Goal: Task Accomplishment & Management: Complete application form

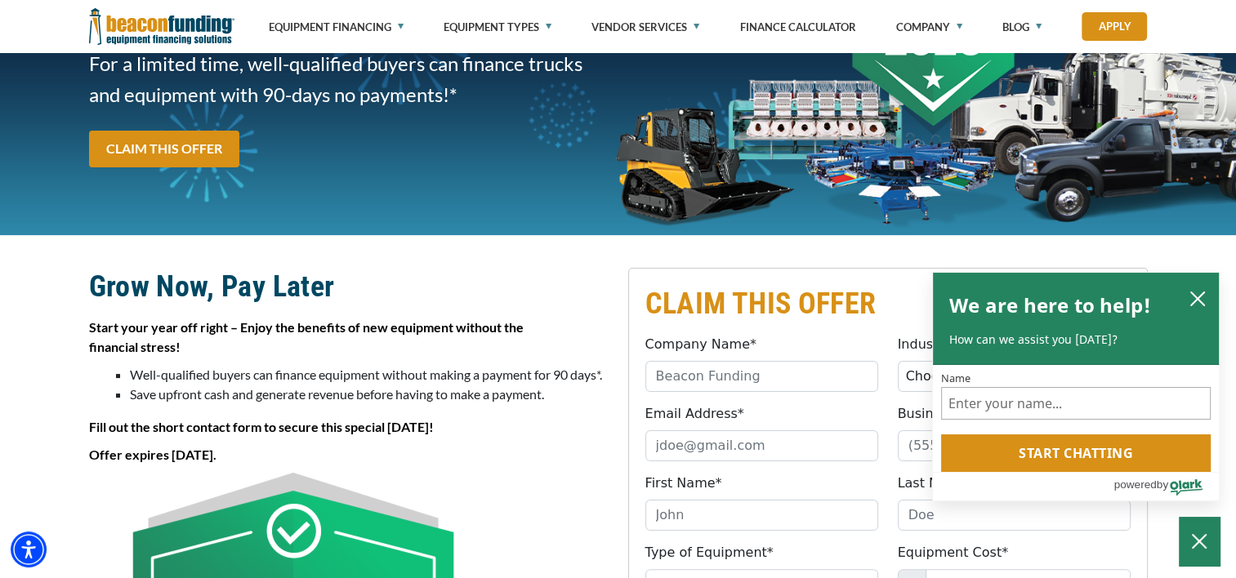
scroll to position [245, 0]
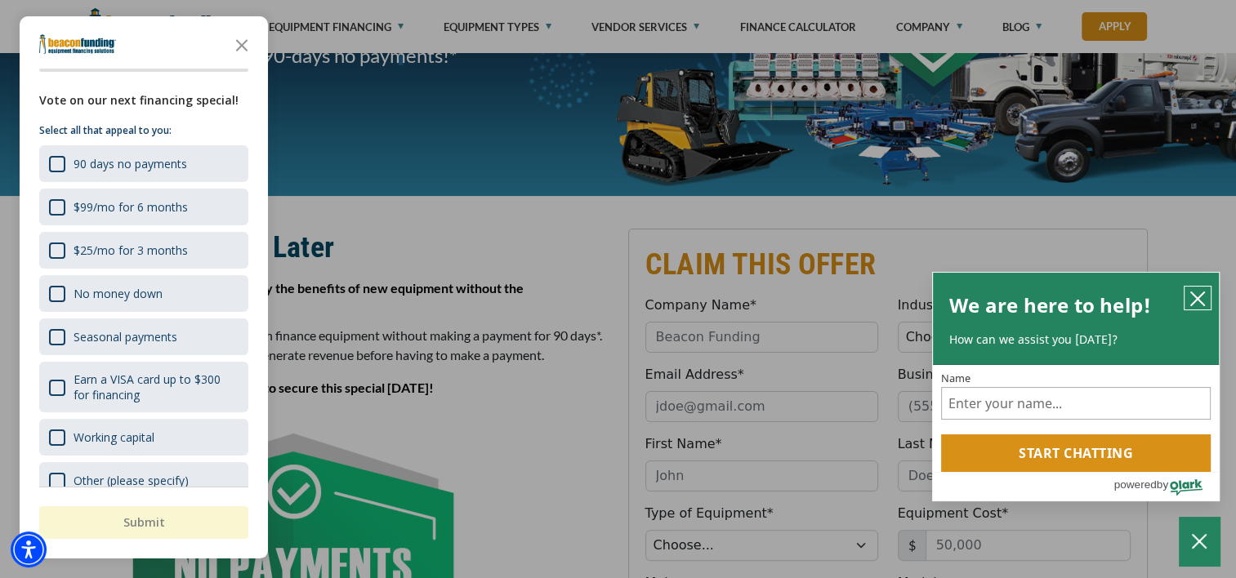
click at [1200, 294] on icon "close chatbox" at bounding box center [1198, 299] width 16 height 16
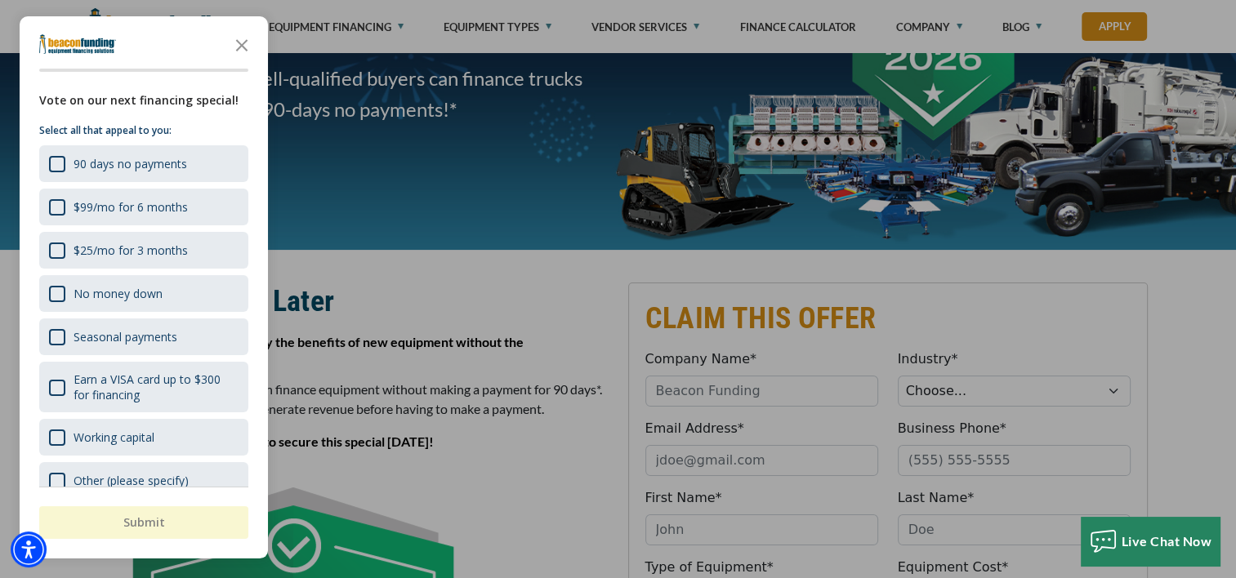
scroll to position [163, 0]
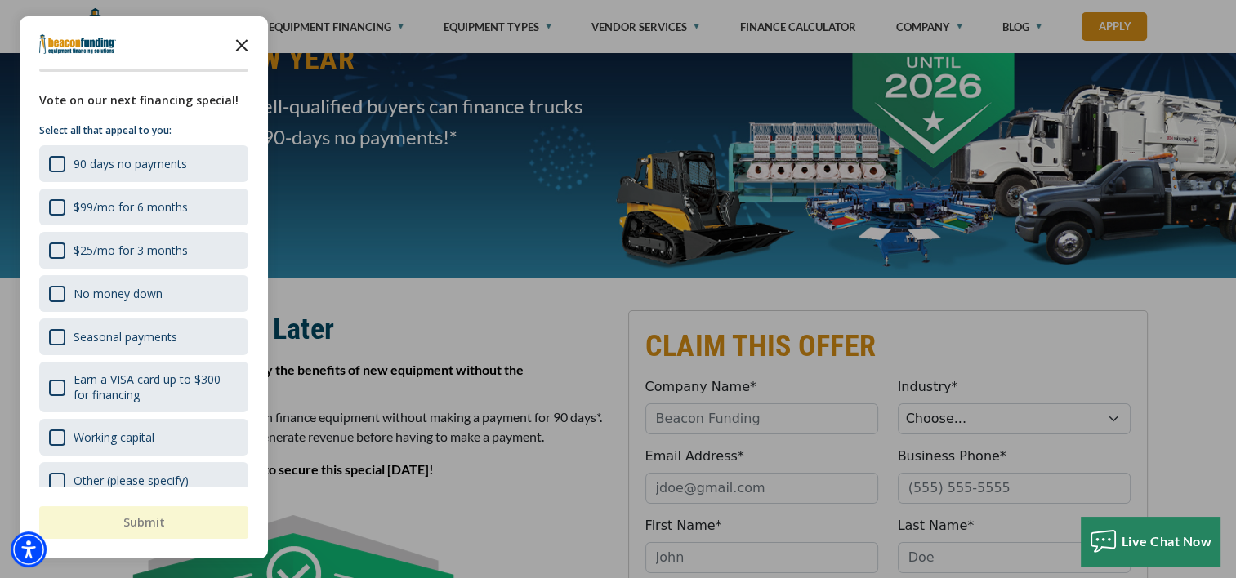
click at [242, 35] on icon "Close the survey" at bounding box center [242, 44] width 33 height 33
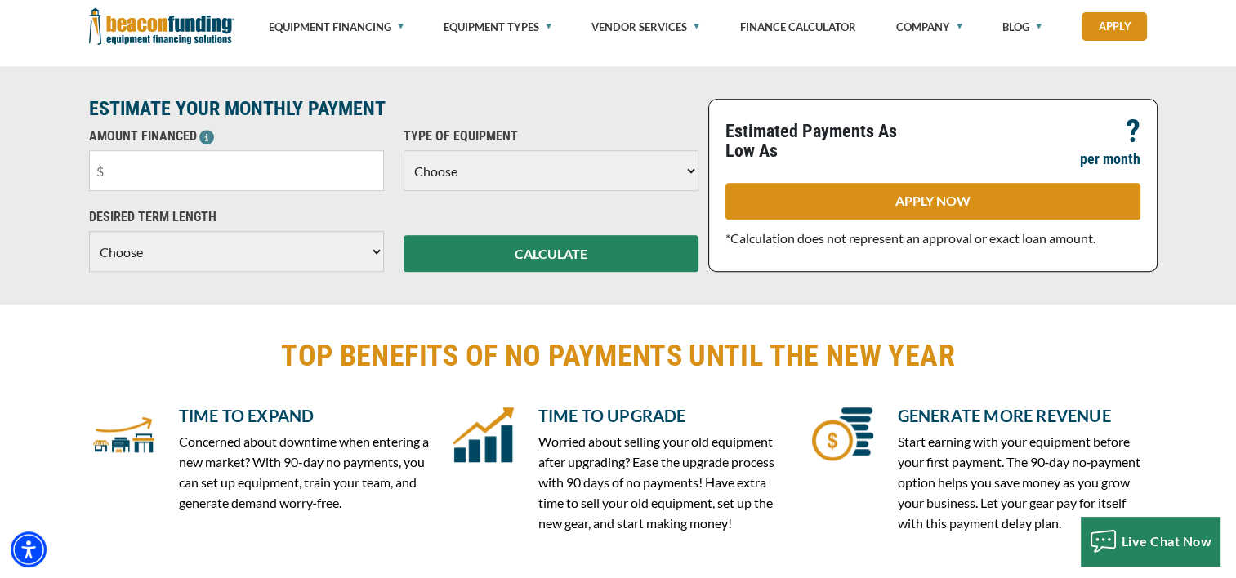
scroll to position [1144, 0]
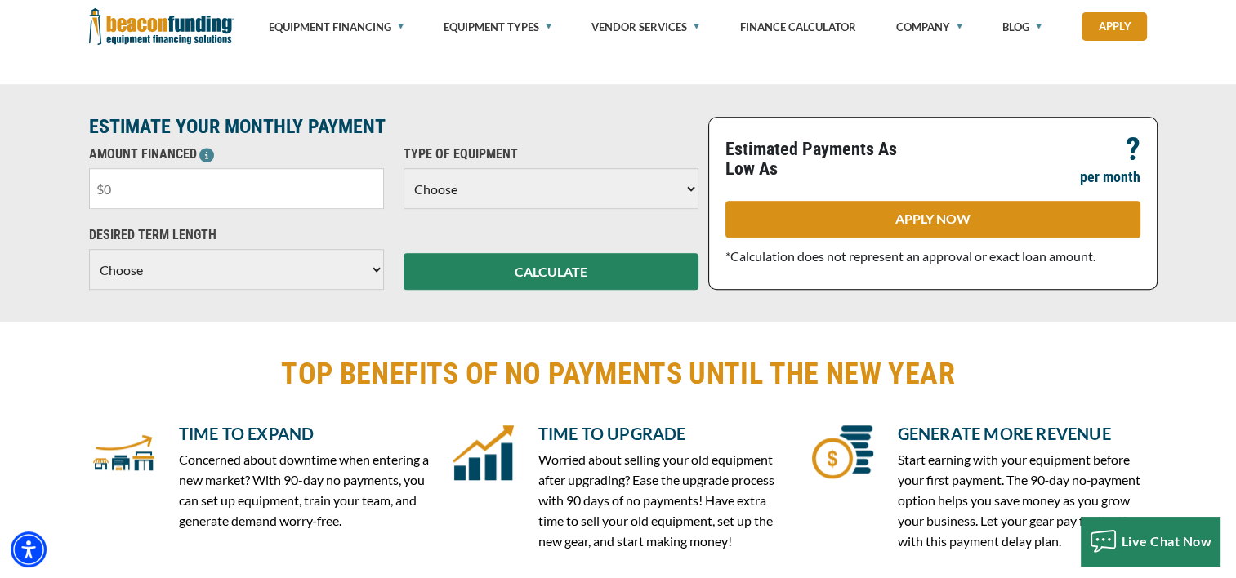
click at [149, 192] on input "text" at bounding box center [236, 188] width 295 height 41
type input "$10,000"
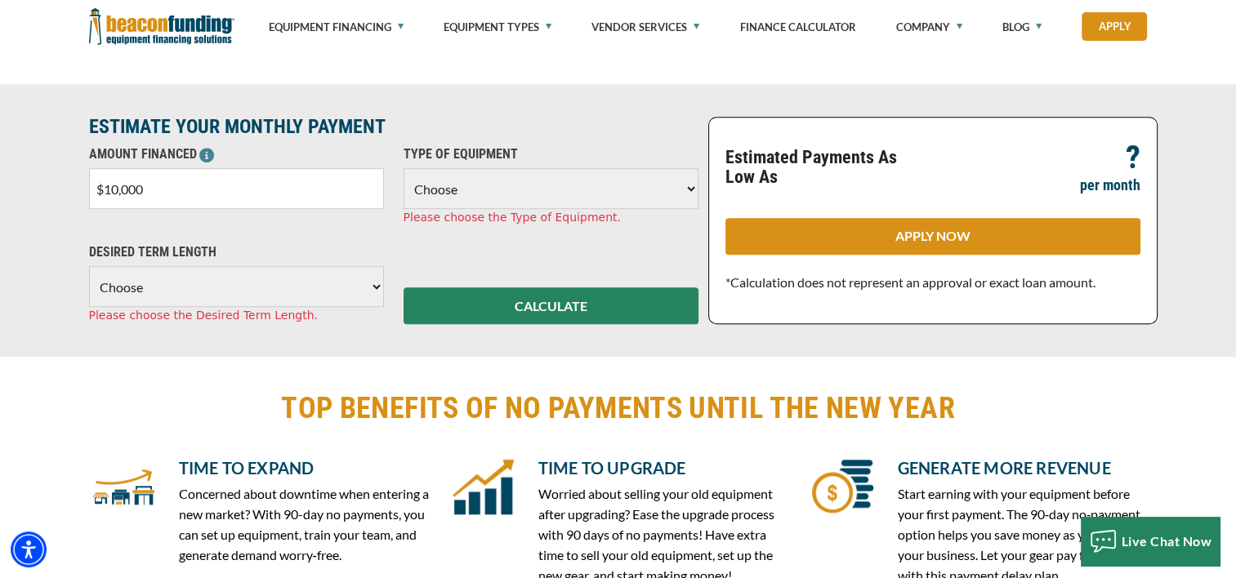
click at [690, 185] on select "Choose Backhoe Boom/Bucket Truck Chipper Commercial Mower Crane DTG/DTF Printin…" at bounding box center [551, 188] width 295 height 41
select select "13"
click at [404, 168] on select "Choose Backhoe Boom/Bucket Truck Chipper Commercial Mower Crane DTG/DTF Printin…" at bounding box center [551, 188] width 295 height 41
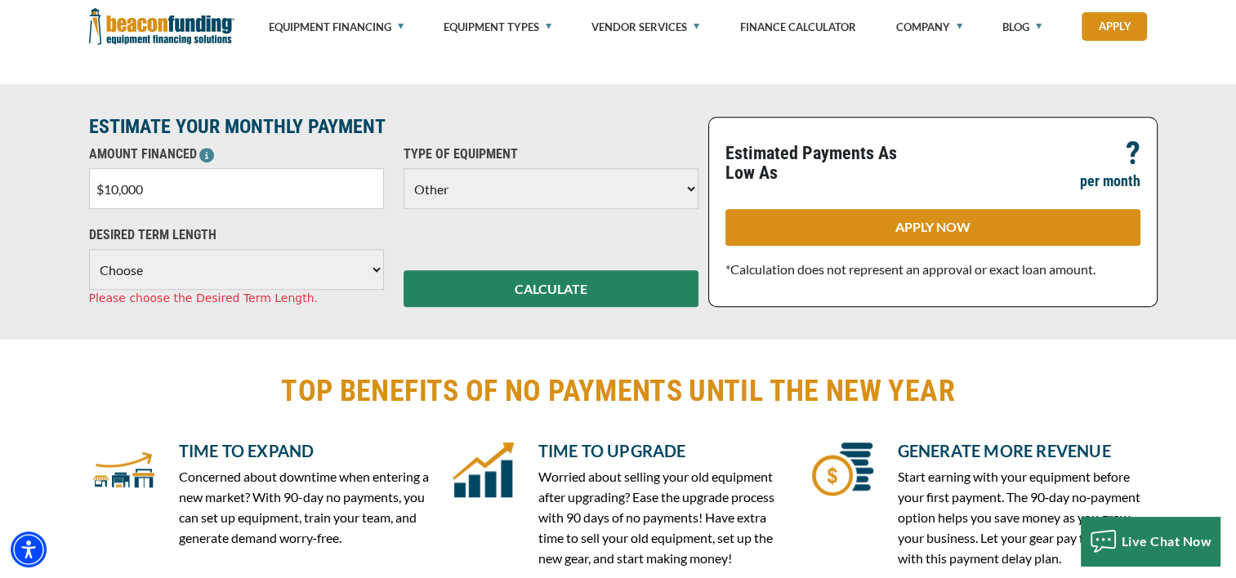
click at [373, 268] on select "Choose 36 Months 48 Months 60 Months" at bounding box center [236, 269] width 295 height 41
select select "36"
click at [89, 249] on select "Choose 36 Months 48 Months 60 Months" at bounding box center [236, 269] width 295 height 41
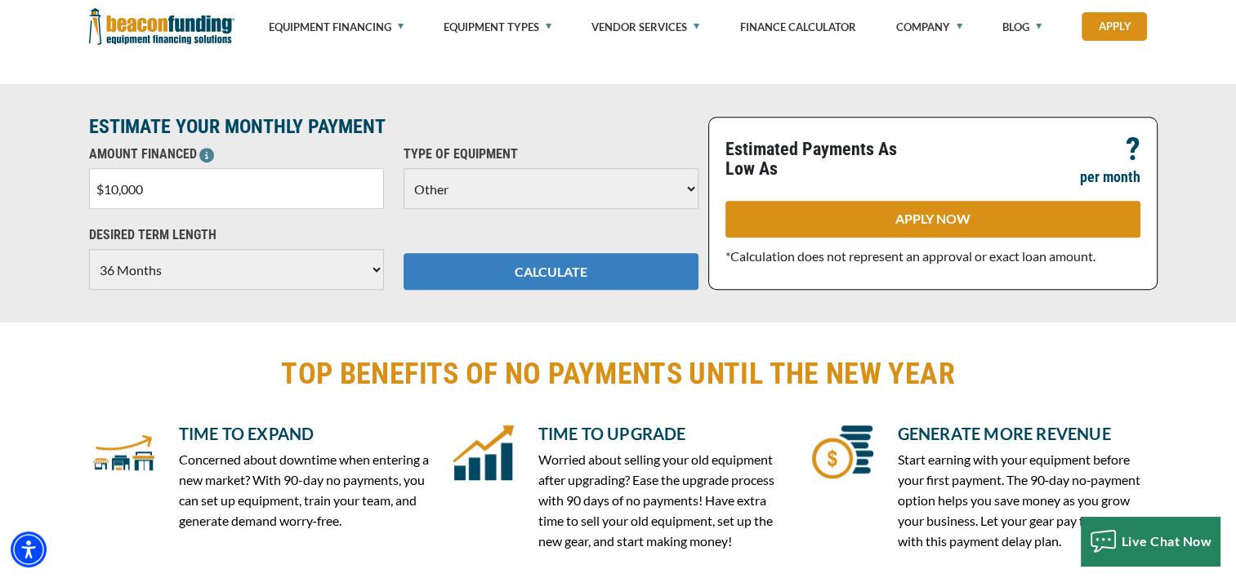
click at [528, 269] on button "CALCULATE" at bounding box center [551, 271] width 295 height 37
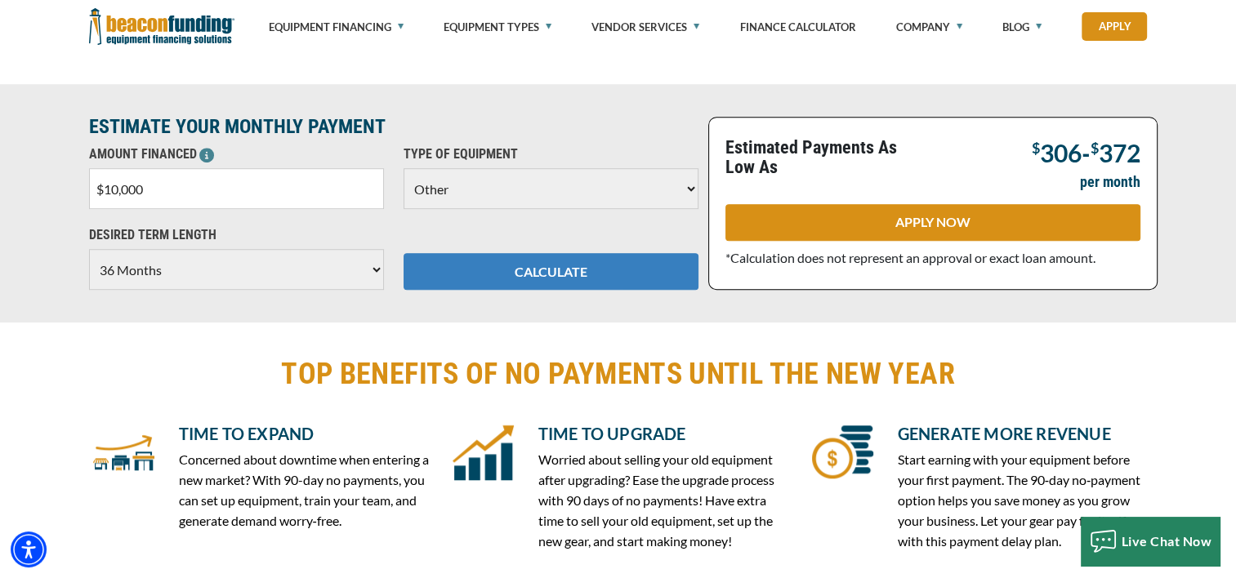
click at [567, 266] on button "CALCULATE" at bounding box center [551, 271] width 295 height 37
click at [547, 260] on button "CALCULATE" at bounding box center [551, 271] width 295 height 37
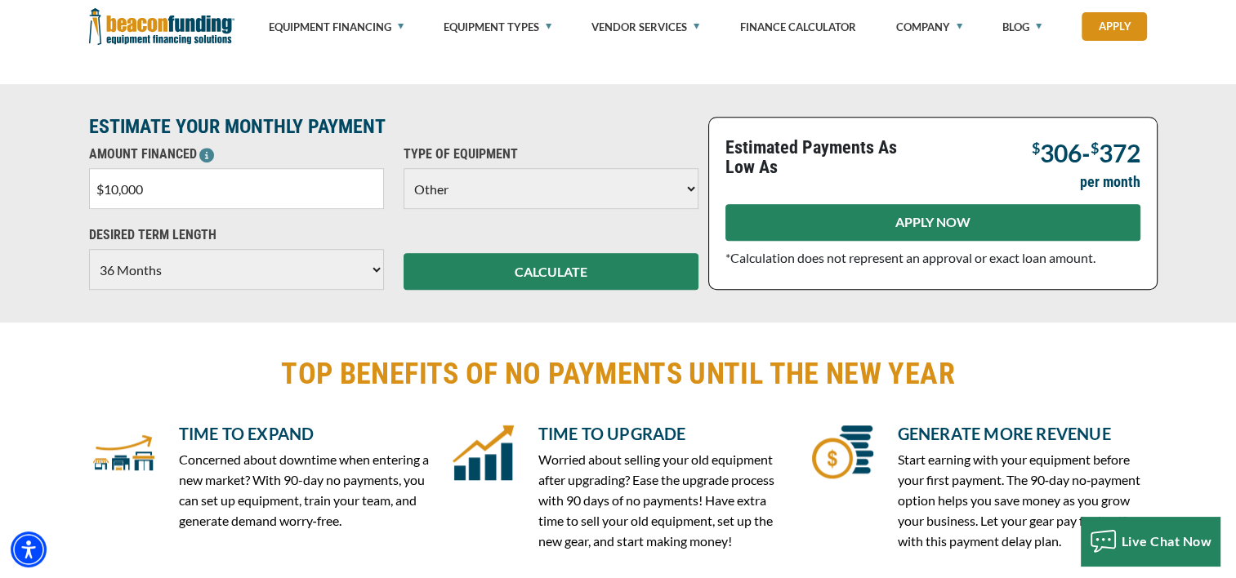
click at [898, 221] on link "APPLY NOW" at bounding box center [933, 222] width 415 height 37
